Goal: Navigation & Orientation: Find specific page/section

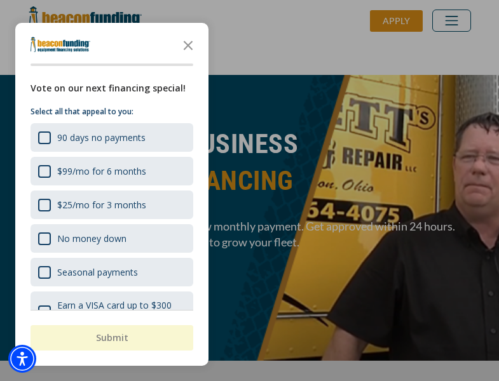
scroll to position [310, 0]
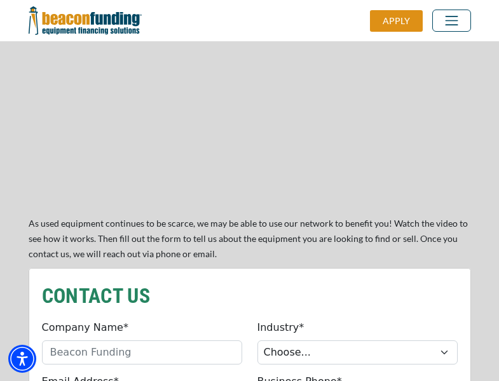
scroll to position [1079, 0]
